Goal: Task Accomplishment & Management: Manage account settings

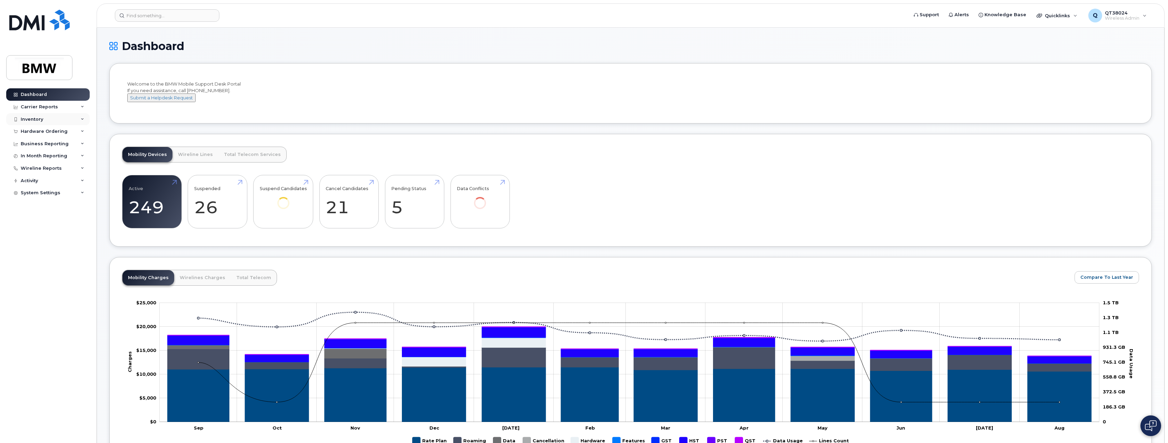
click at [84, 119] on icon at bounding box center [82, 119] width 3 height 3
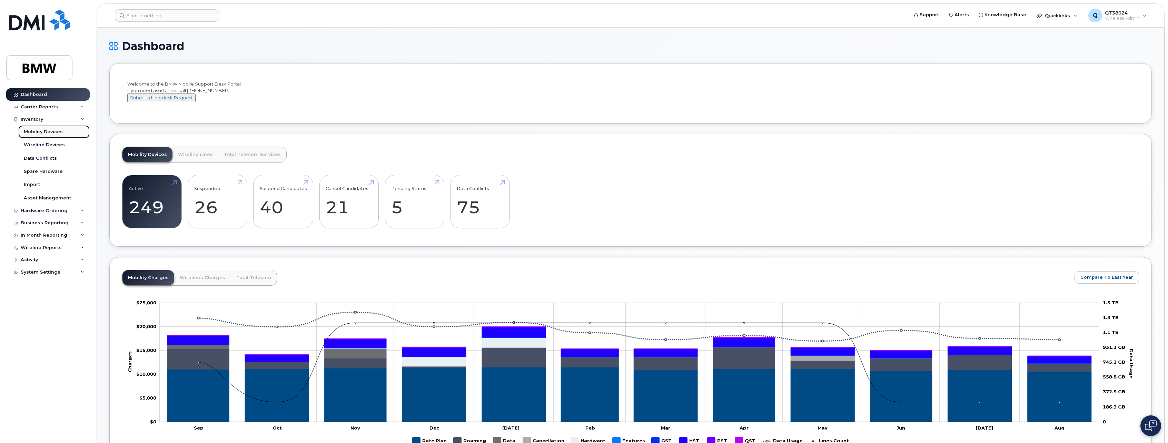
click at [48, 130] on div "Mobility Devices" at bounding box center [43, 132] width 39 height 6
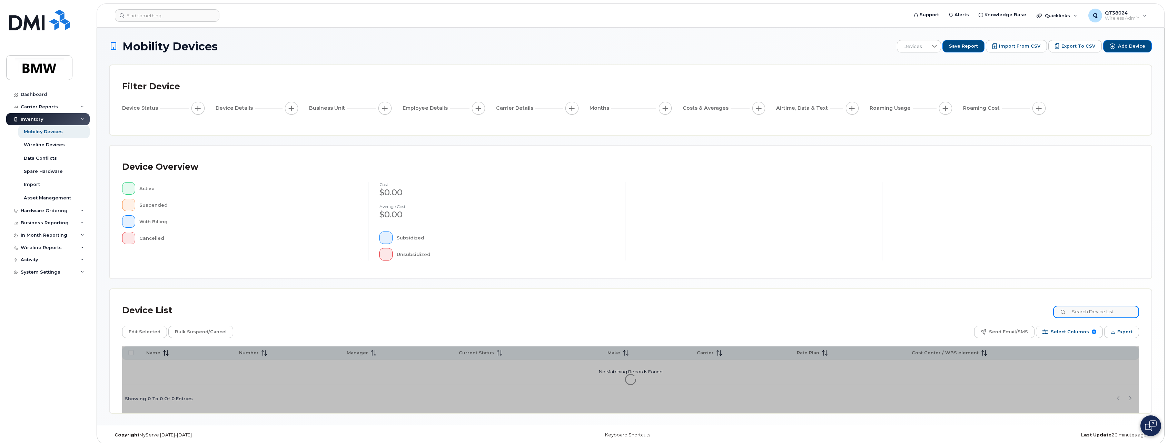
click at [1099, 310] on input at bounding box center [1096, 312] width 86 height 12
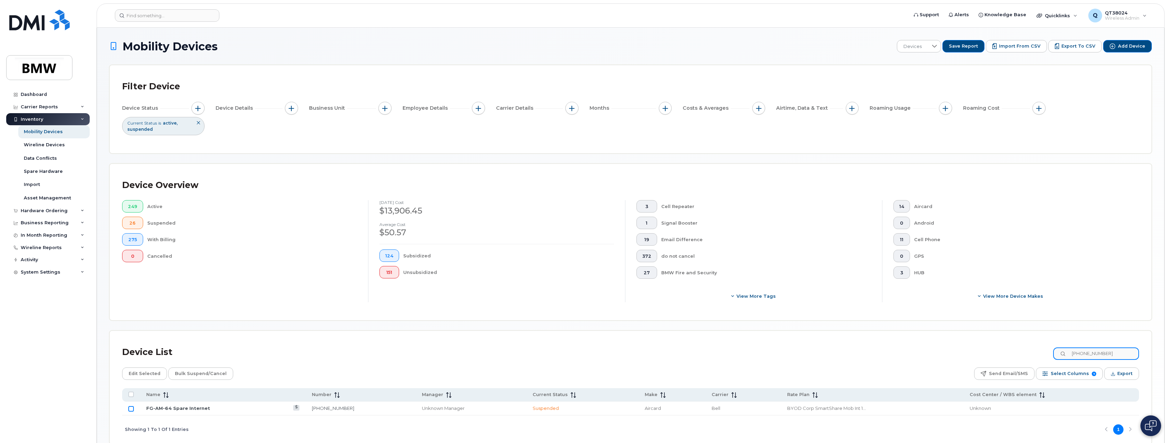
type input "[PHONE_NUMBER]"
click at [131, 410] on input "Row Unselected" at bounding box center [131, 409] width 6 height 6
checkbox input "true"
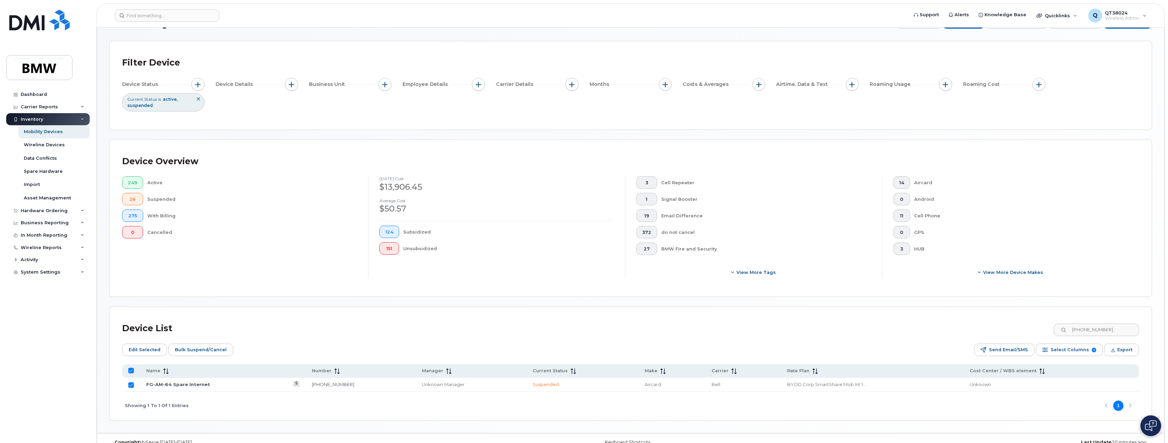
scroll to position [36, 0]
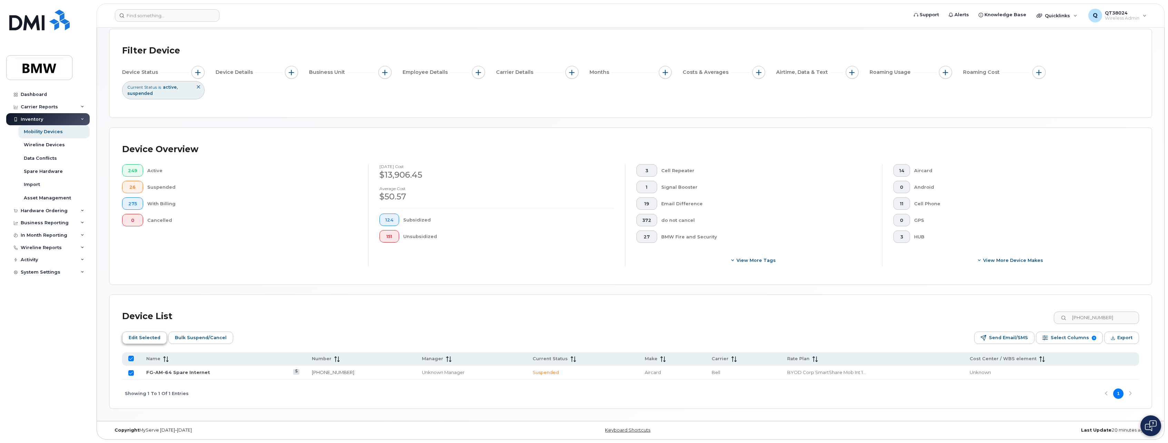
click at [153, 338] on span "Edit Selected" at bounding box center [145, 338] width 32 height 10
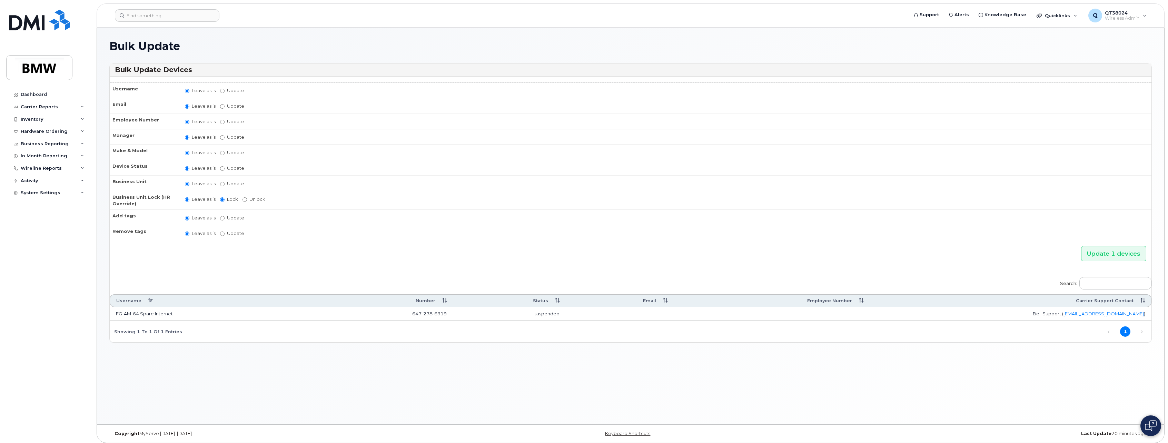
click at [227, 91] on label "Update" at bounding box center [232, 90] width 24 height 7
click at [225, 91] on input "Update" at bounding box center [222, 91] width 4 height 4
radio input "true"
radio input "false"
click at [261, 92] on input "Update" at bounding box center [276, 91] width 64 height 9
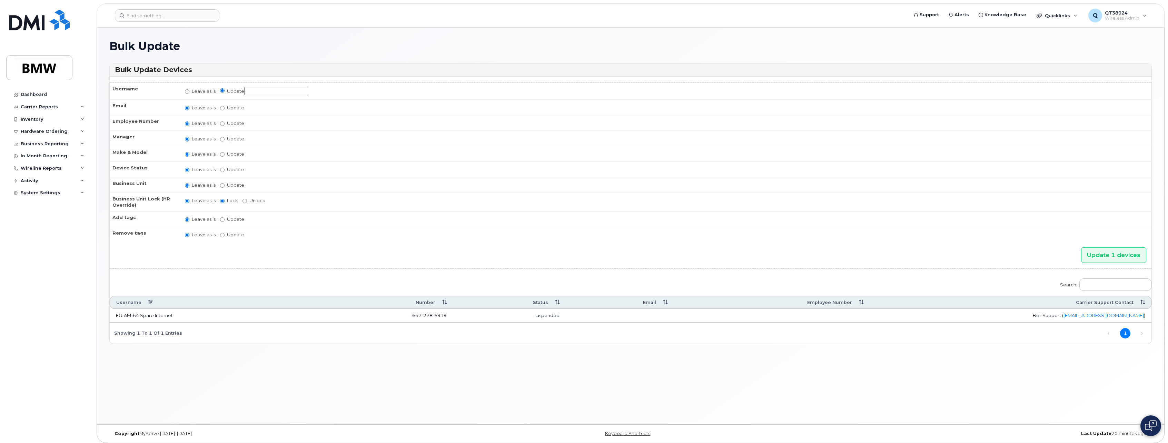
paste input "[PHONE_NUMBER]"
type input "[PHONE_NUMBER]"
paste input "Corporate Sales Internet Stick for Lobby"
type input "Corporate Sales Internet Stick for Lobby"
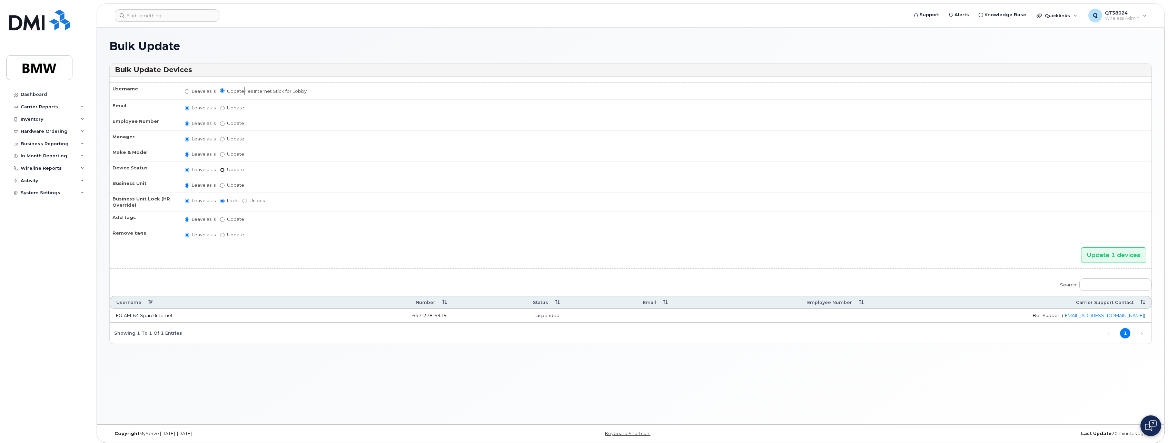
click at [220, 169] on input "Update active active suspended cancelled" at bounding box center [222, 170] width 4 height 4
radio input "true"
radio input "false"
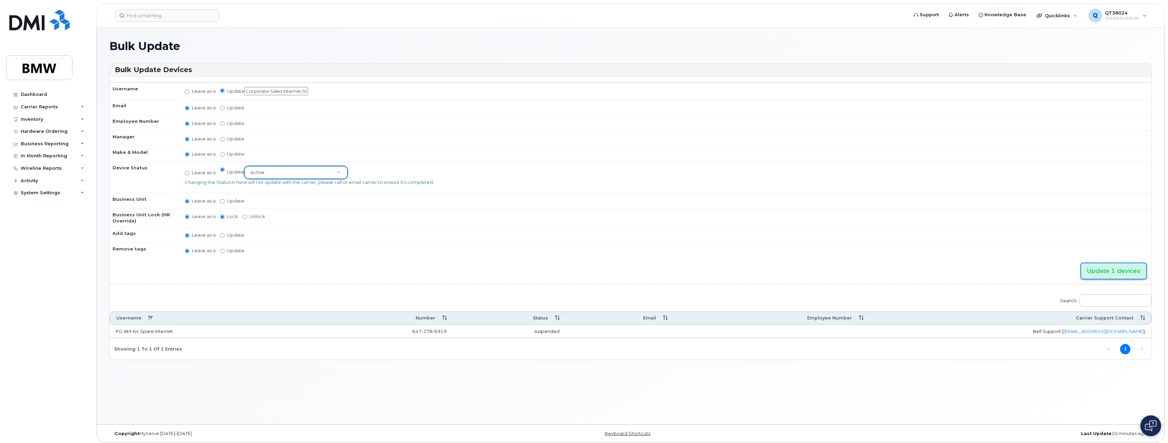
click at [1111, 266] on input "Update 1 devices" at bounding box center [1113, 271] width 65 height 16
